Goal: Information Seeking & Learning: Learn about a topic

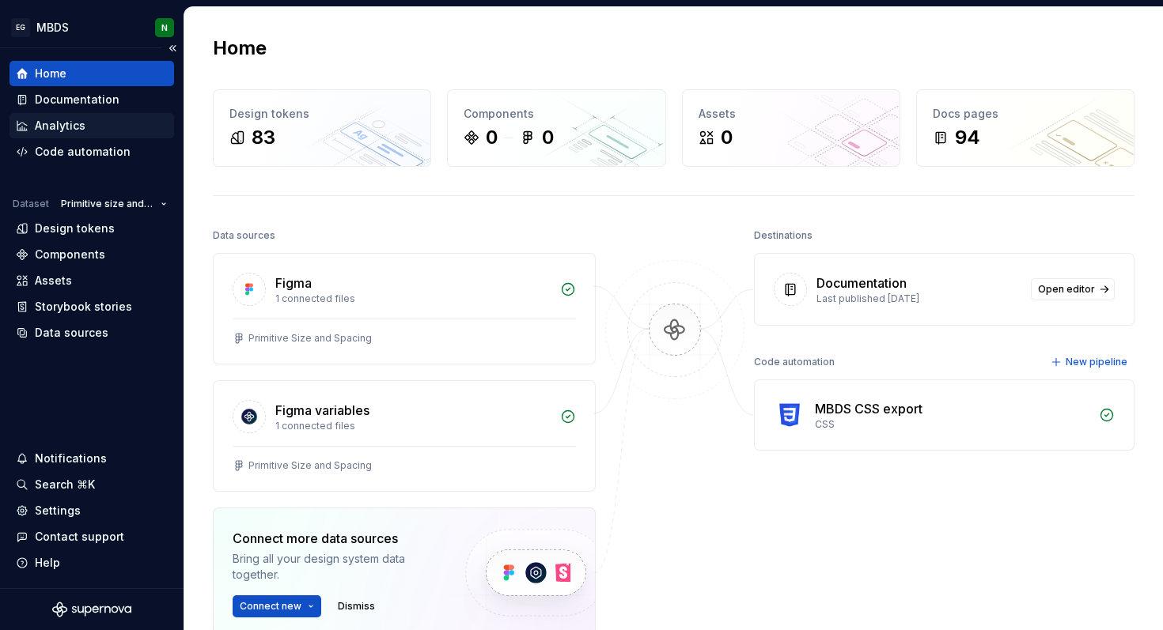
click at [63, 131] on div "Analytics" at bounding box center [60, 126] width 51 height 16
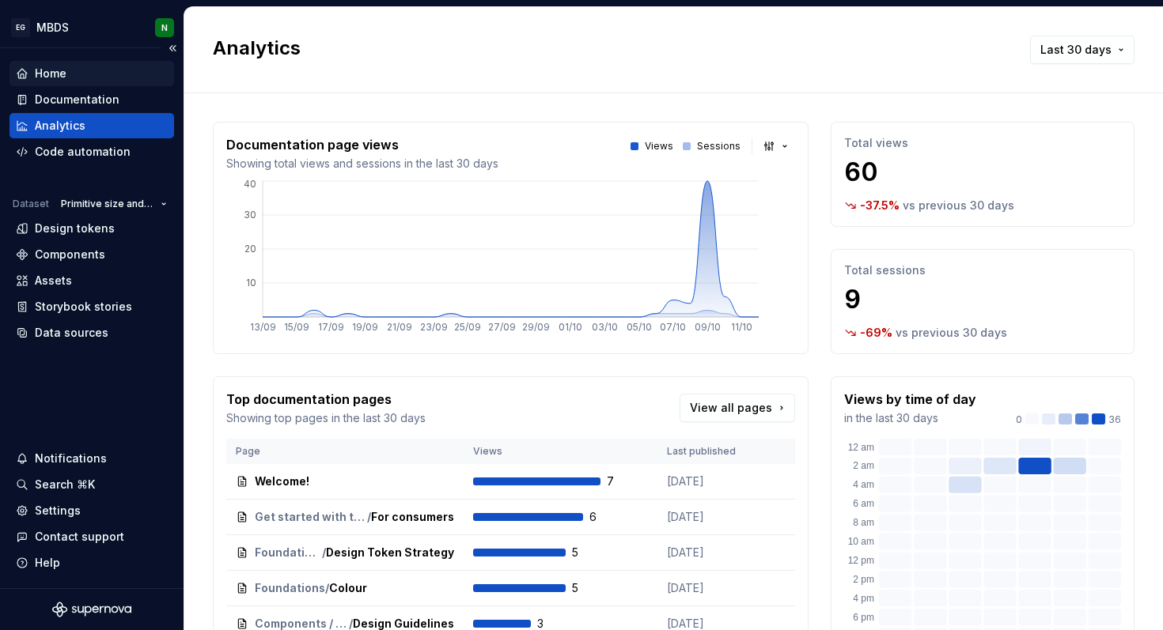
click at [86, 74] on div "Home" at bounding box center [92, 74] width 152 height 16
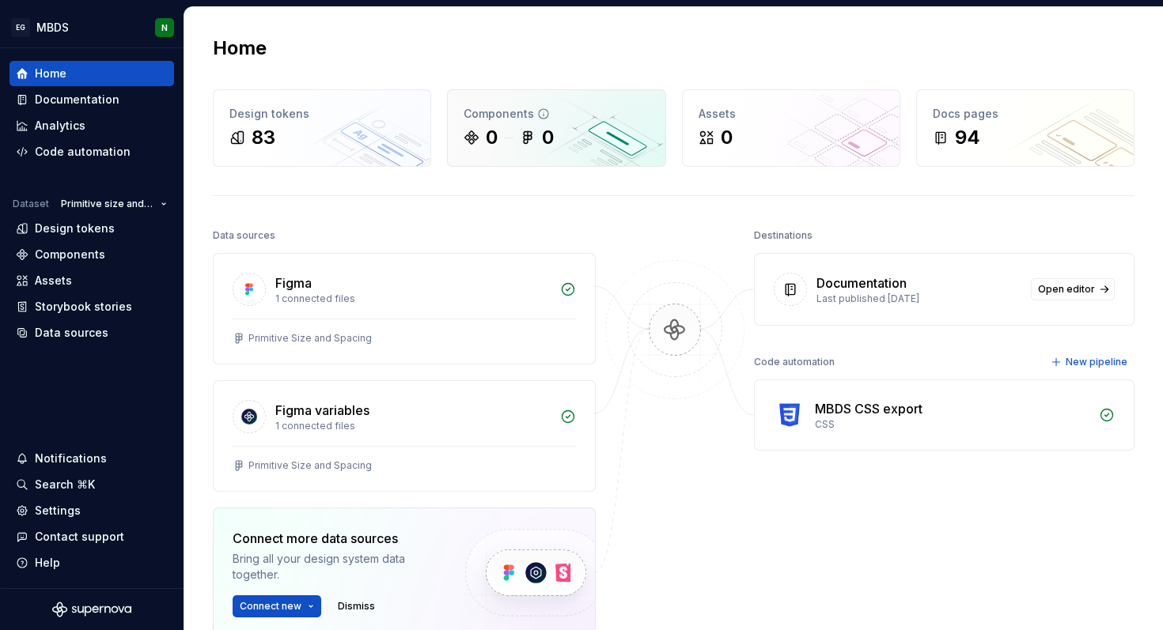
click at [490, 132] on div "0" at bounding box center [492, 137] width 12 height 25
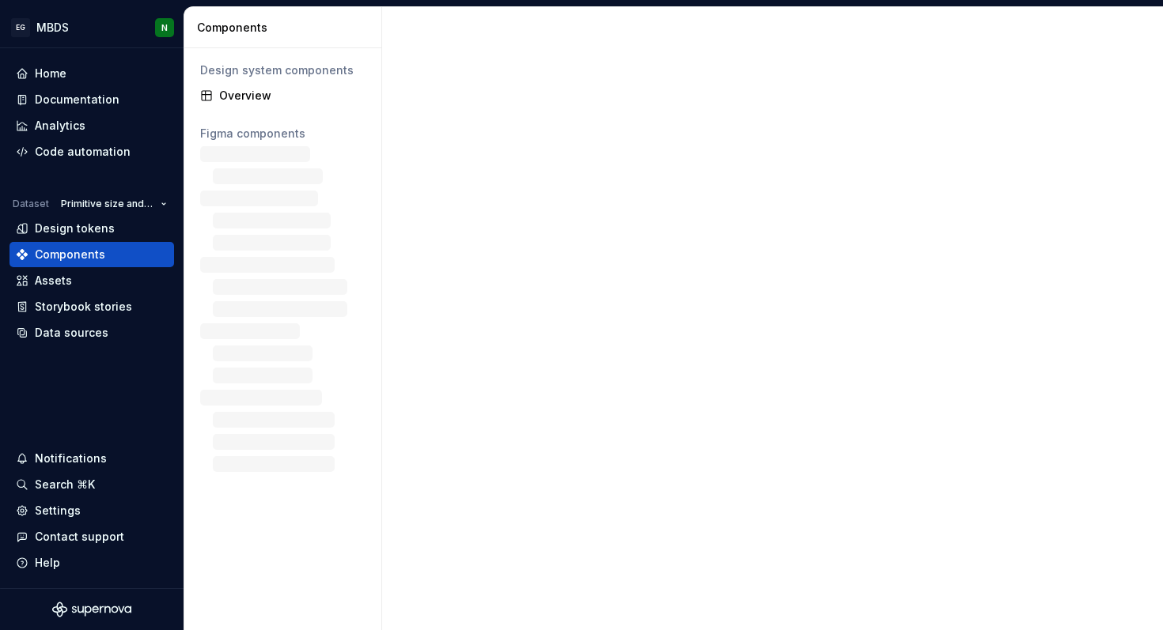
click at [545, 115] on div at bounding box center [772, 318] width 781 height 623
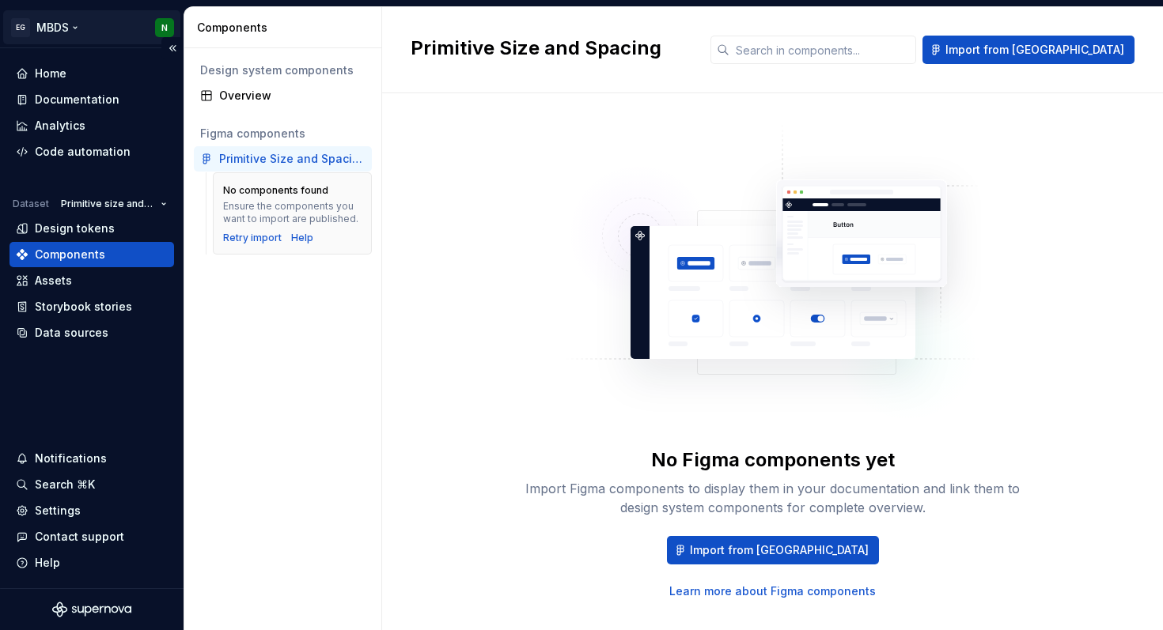
click at [76, 28] on html "EG MBDS N Home Documentation Analytics Code automation Dataset Primitive size a…" at bounding box center [581, 315] width 1163 height 630
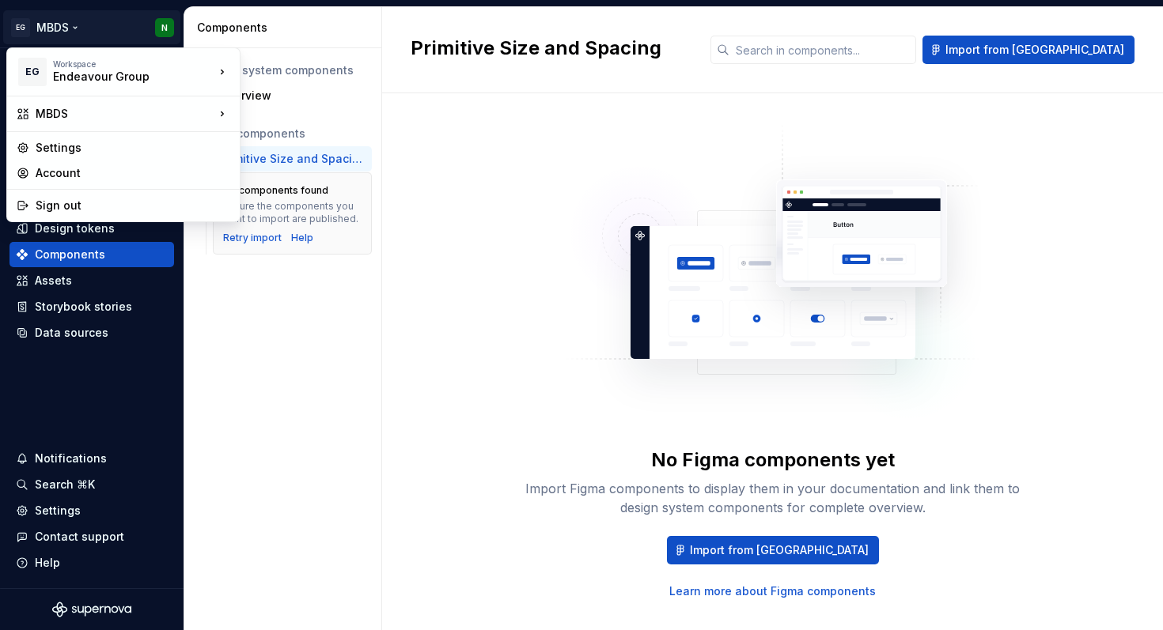
click at [233, 365] on html "EG MBDS N Home Documentation Analytics Code automation Dataset Primitive size a…" at bounding box center [581, 315] width 1163 height 630
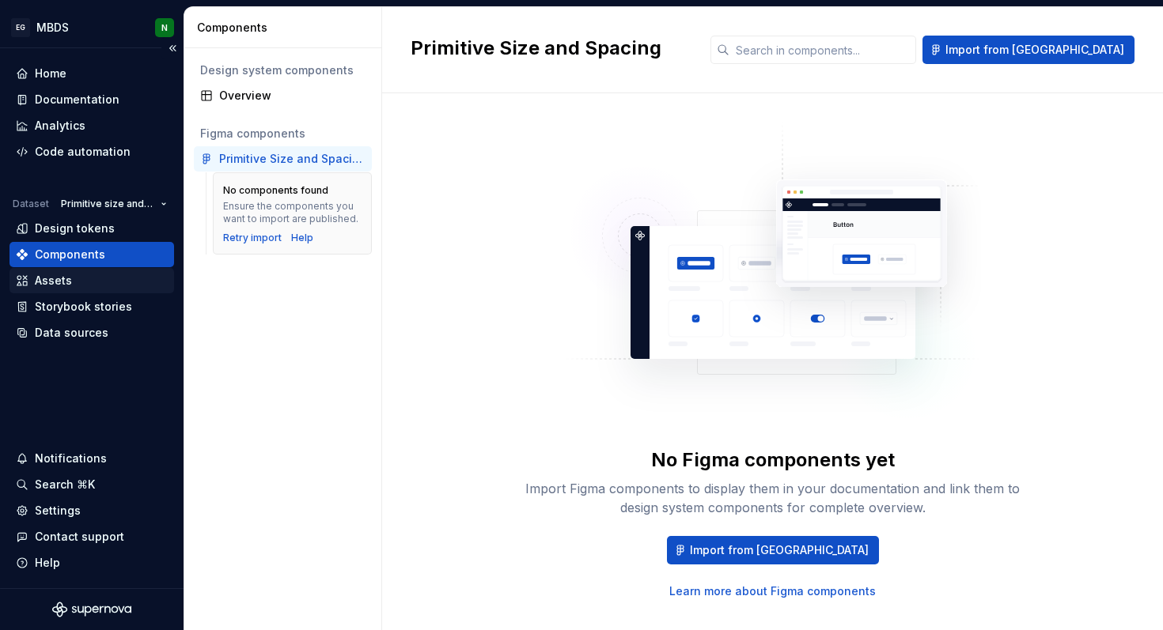
click at [74, 284] on div "Assets" at bounding box center [92, 281] width 152 height 16
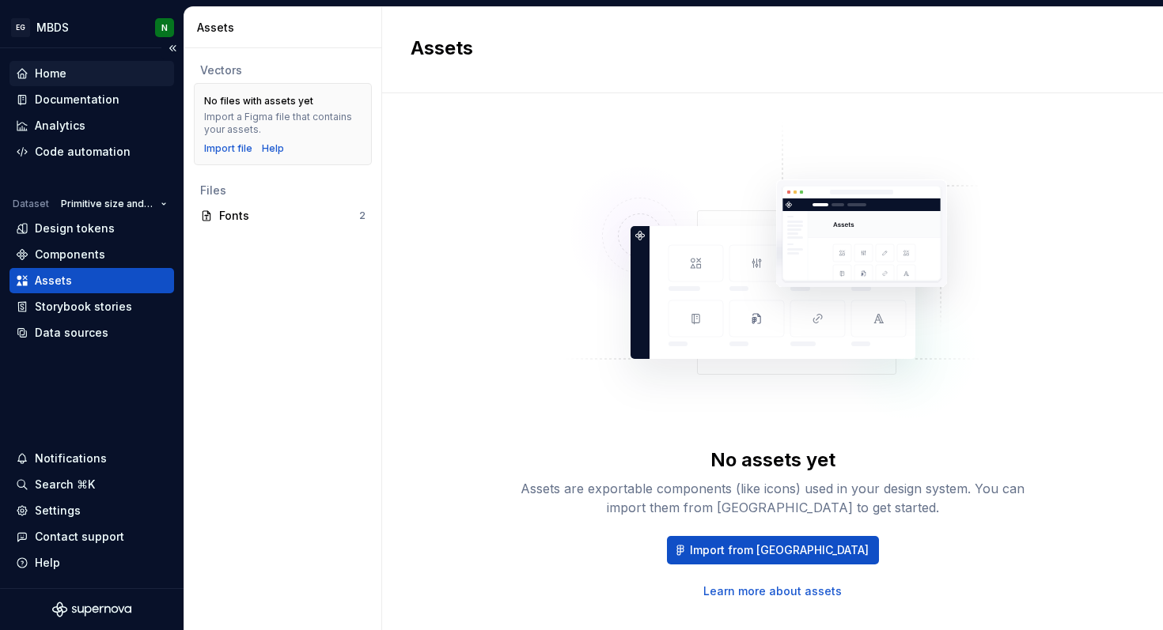
click at [65, 78] on div "Home" at bounding box center [51, 74] width 32 height 16
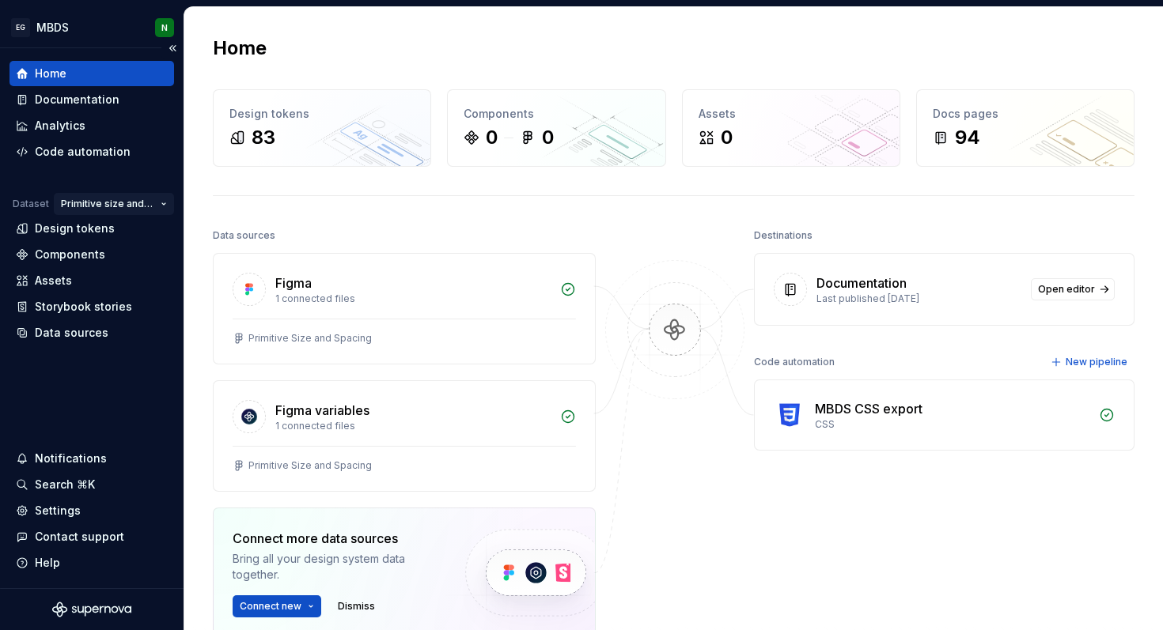
click at [107, 203] on html "EG MBDS N Home Documentation Analytics Code automation Dataset Primitive size a…" at bounding box center [581, 315] width 1163 height 630
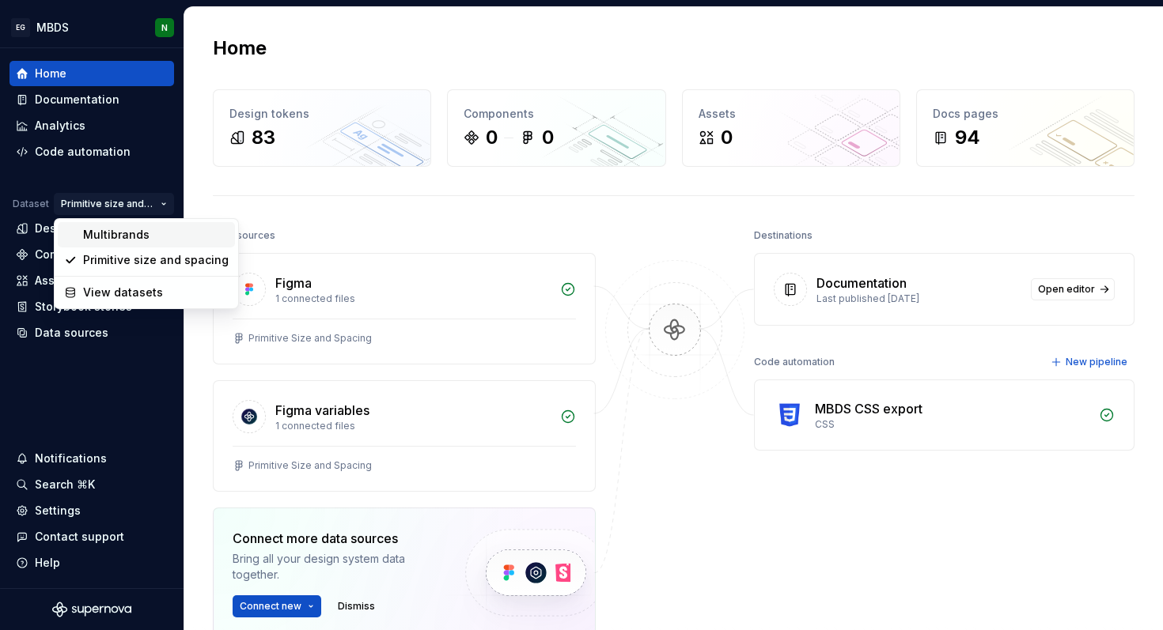
click at [126, 227] on div "Multibrands" at bounding box center [156, 235] width 146 height 16
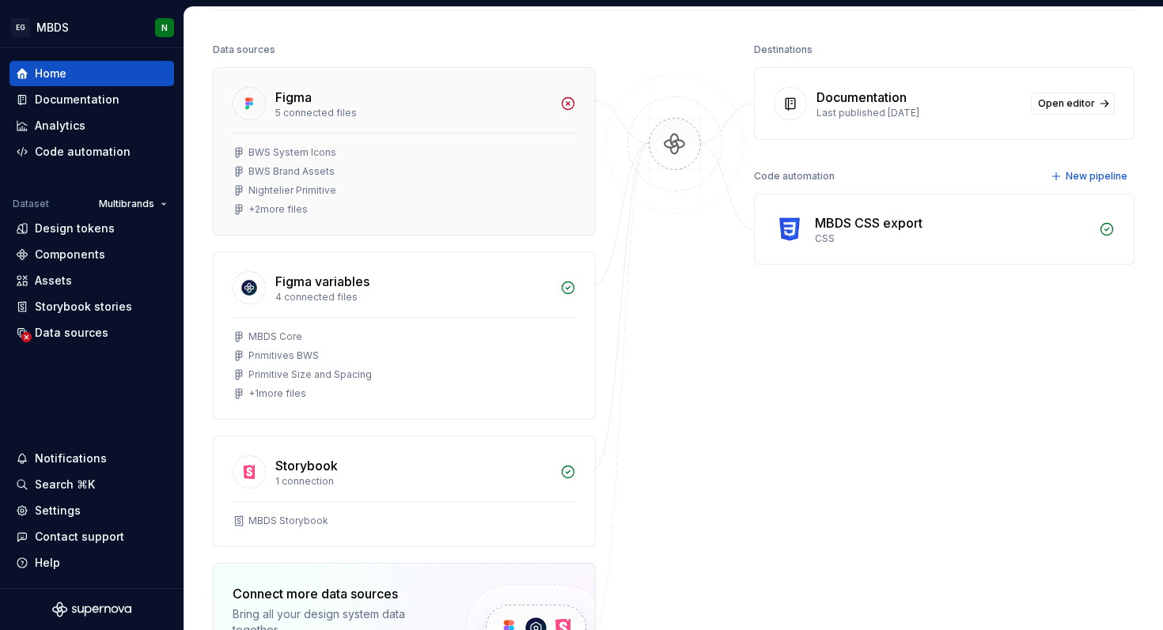
scroll to position [317, 0]
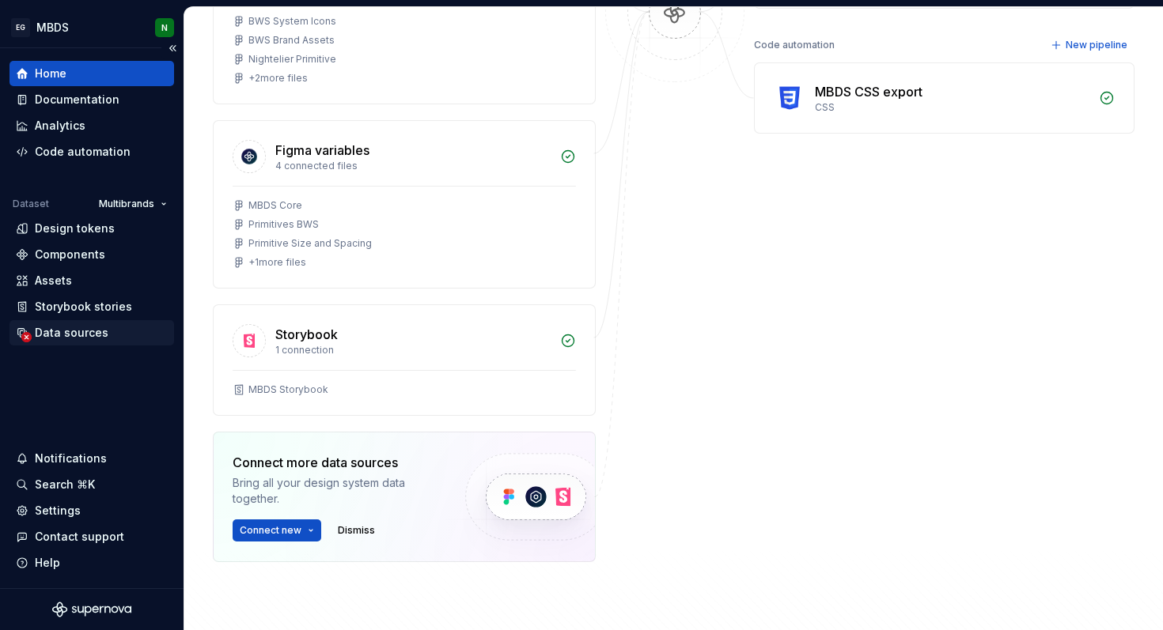
click at [59, 335] on div "Data sources" at bounding box center [72, 333] width 74 height 16
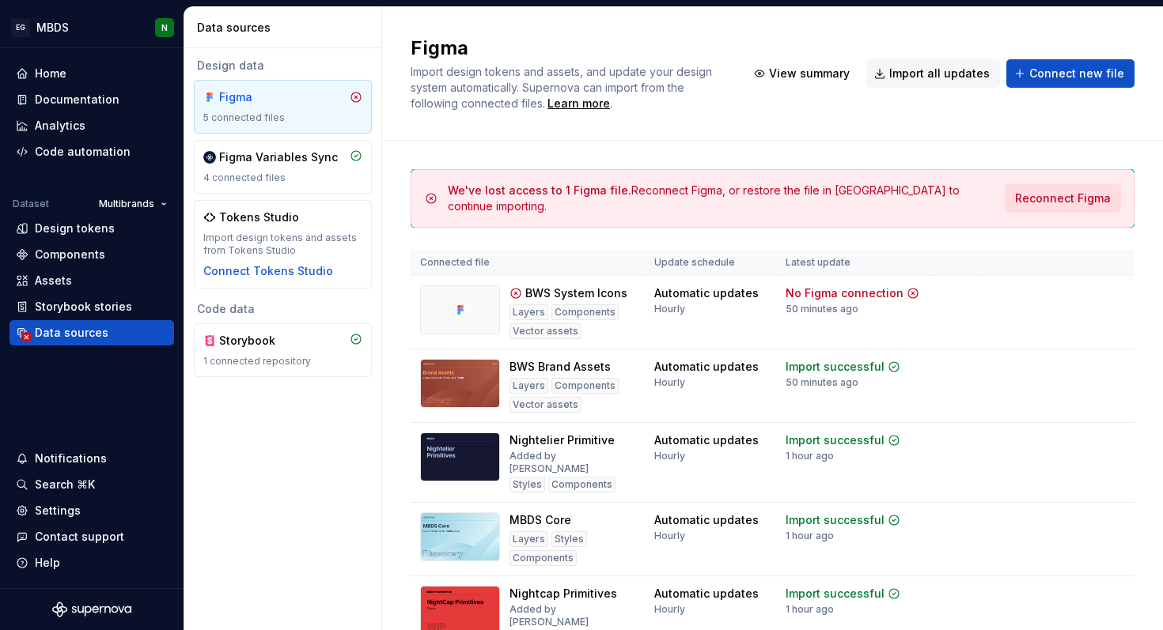
click at [1084, 191] on span "Reconnect Figma" at bounding box center [1063, 199] width 96 height 16
click at [1032, 316] on span "Reconnect Figma" at bounding box center [1048, 318] width 81 height 13
click at [57, 96] on div "Documentation" at bounding box center [77, 100] width 85 height 16
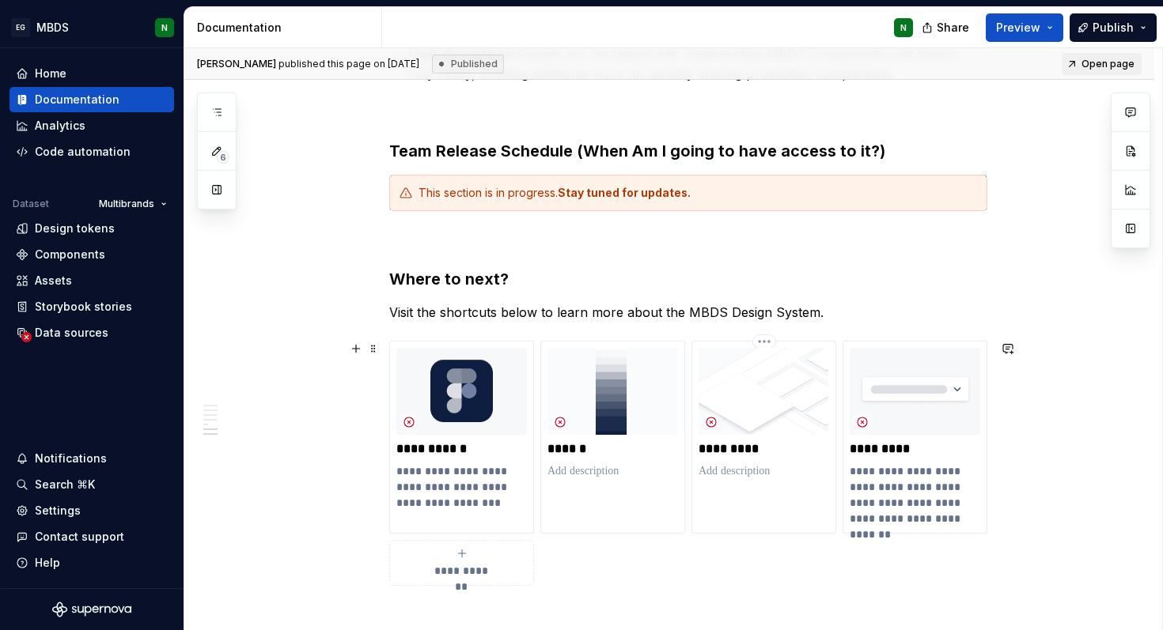
scroll to position [1157, 0]
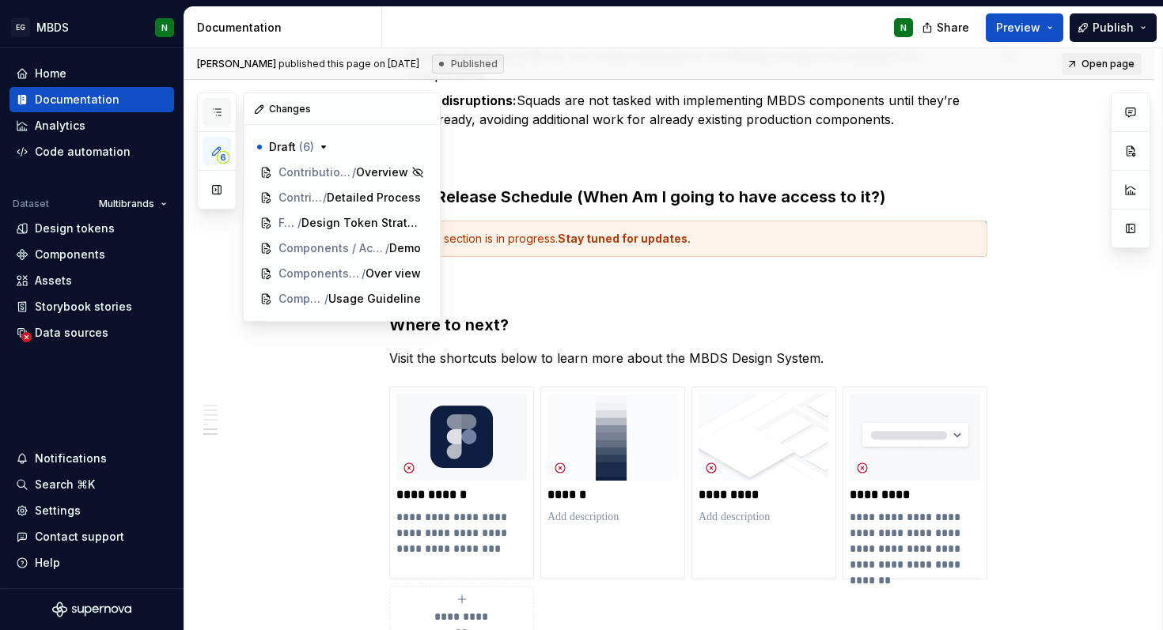
click at [208, 108] on button "button" at bounding box center [216, 112] width 28 height 28
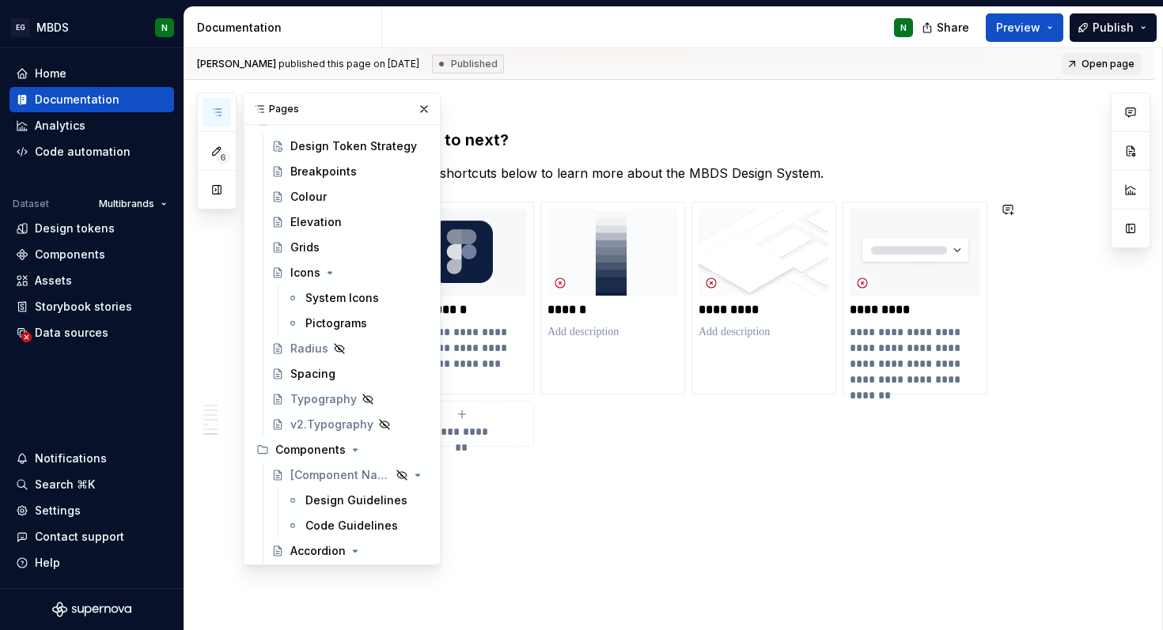
scroll to position [278, 0]
click at [329, 206] on div "Colour" at bounding box center [358, 198] width 137 height 22
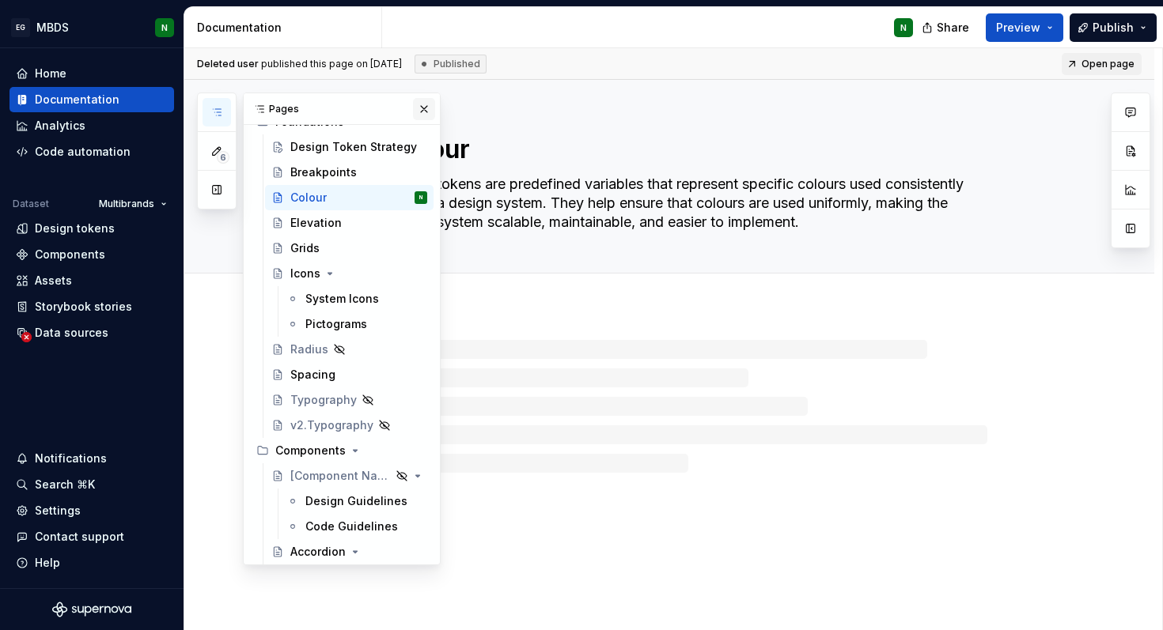
click at [426, 110] on button "button" at bounding box center [424, 109] width 22 height 22
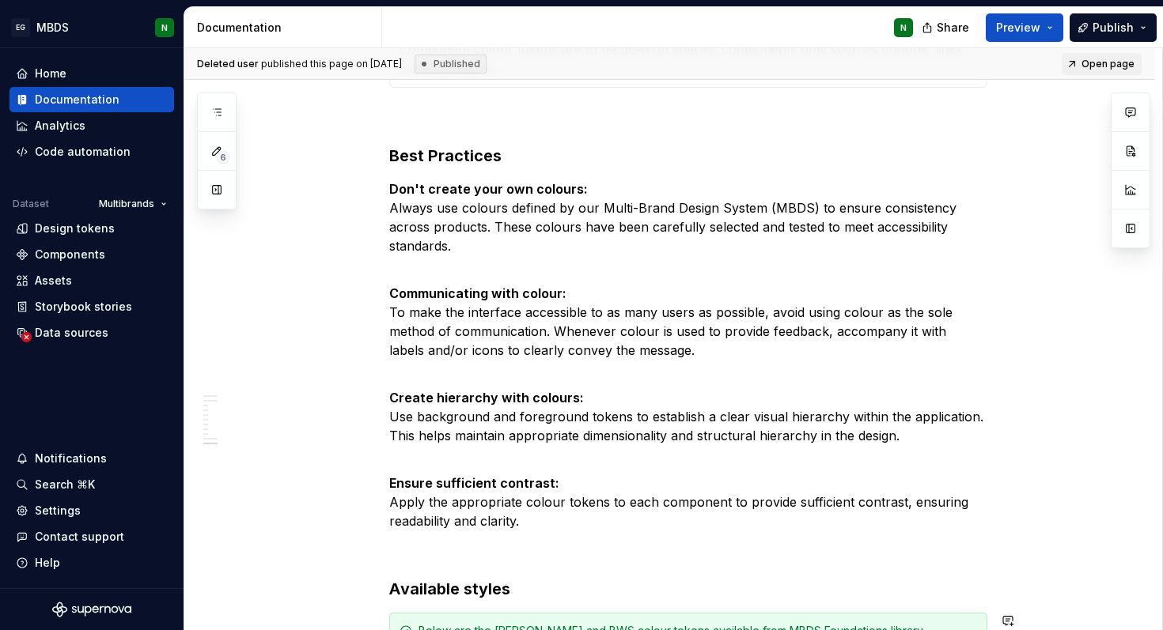
scroll to position [1928, 0]
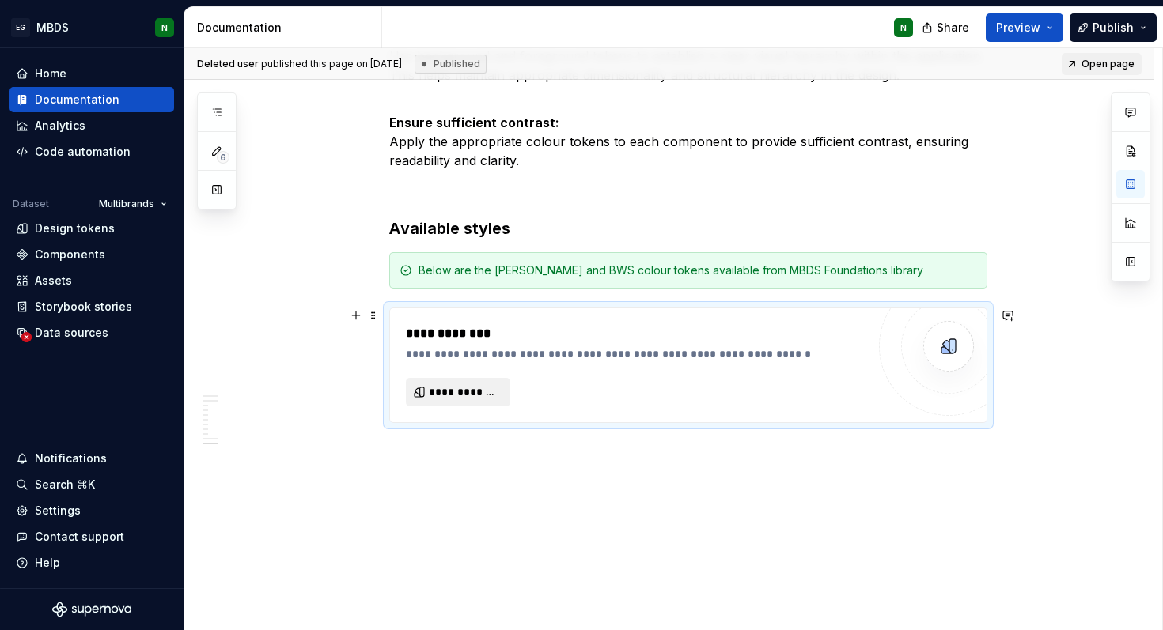
click at [480, 390] on span "**********" at bounding box center [464, 392] width 71 height 16
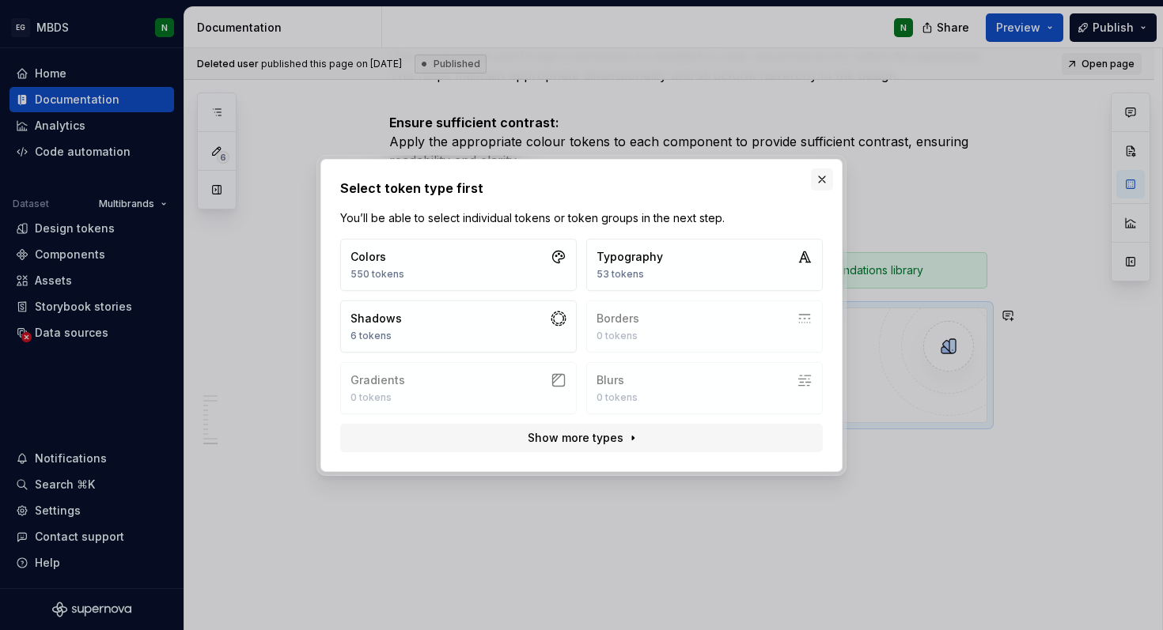
click at [822, 174] on button "button" at bounding box center [822, 179] width 22 height 22
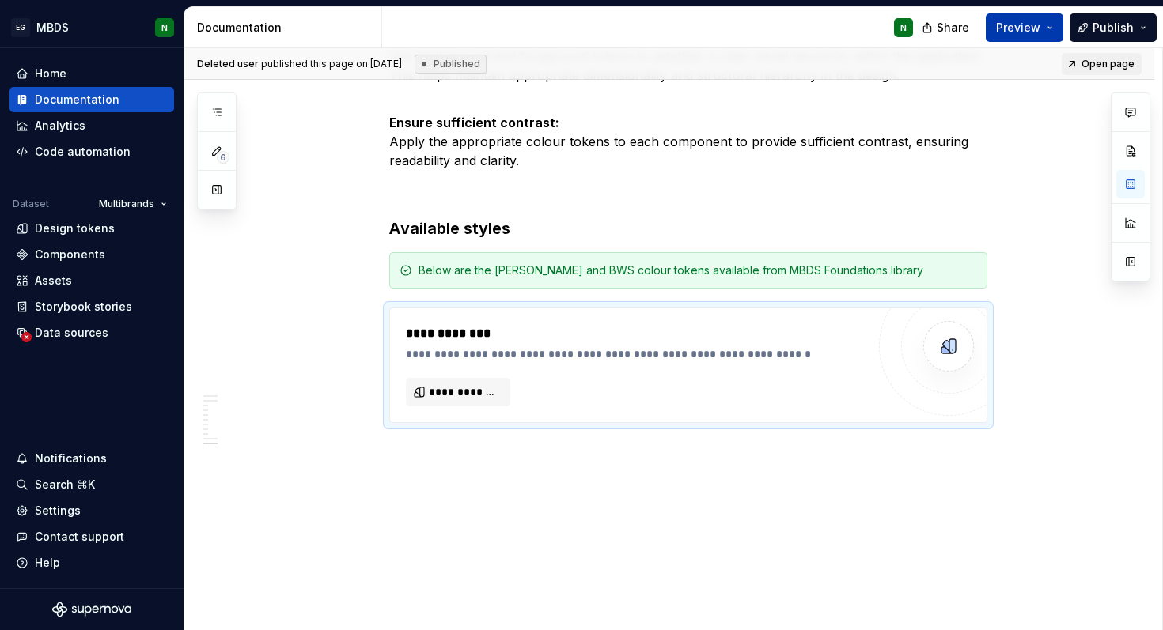
click at [1038, 24] on span "Preview" at bounding box center [1018, 28] width 44 height 16
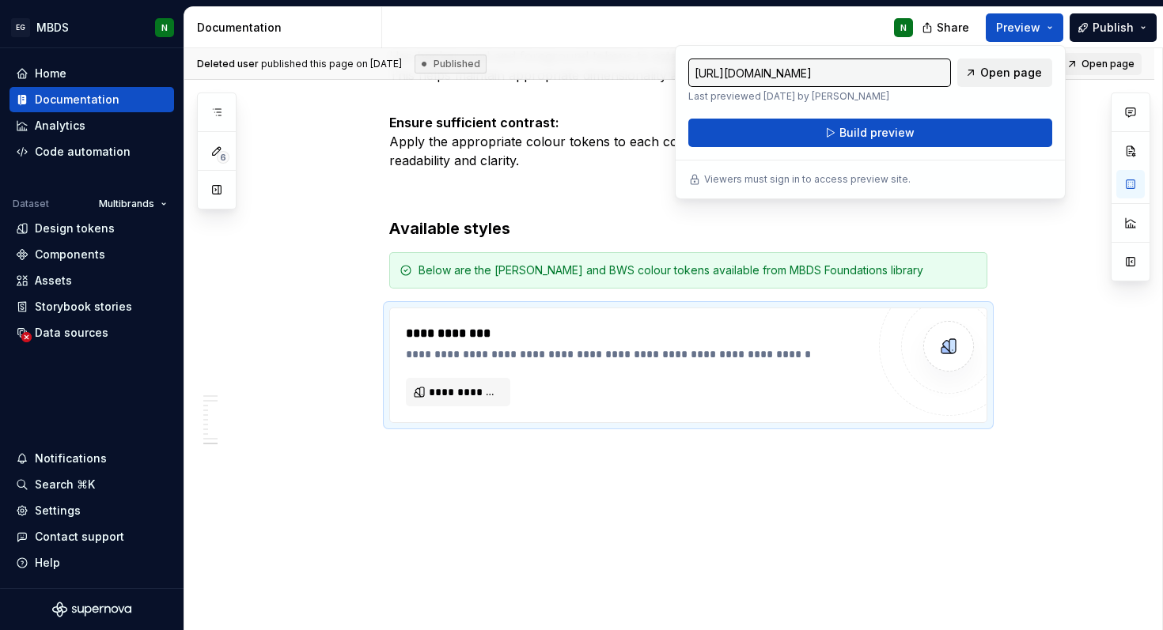
click at [1026, 69] on span "Open page" at bounding box center [1011, 73] width 62 height 16
type textarea "*"
